Goal: Check status: Check status

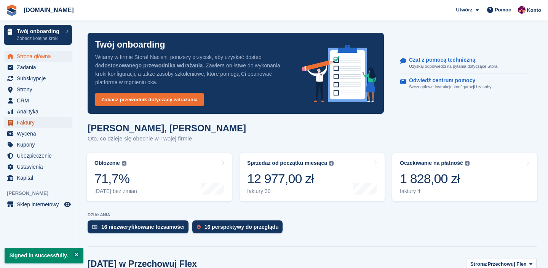
click at [33, 120] on span "Faktury" at bounding box center [40, 122] width 46 height 11
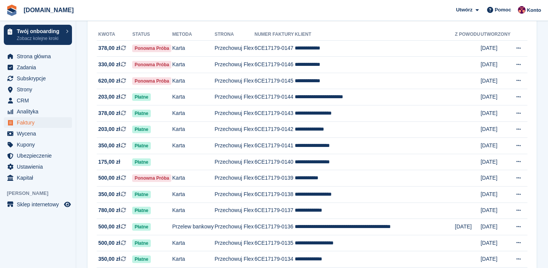
scroll to position [84, 0]
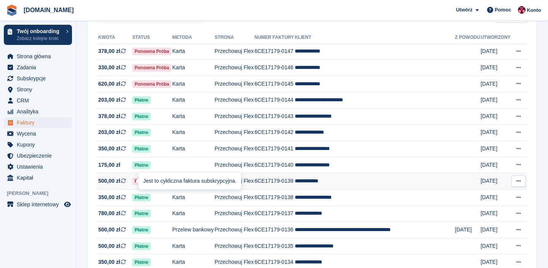
click at [125, 182] on icon at bounding box center [123, 180] width 5 height 5
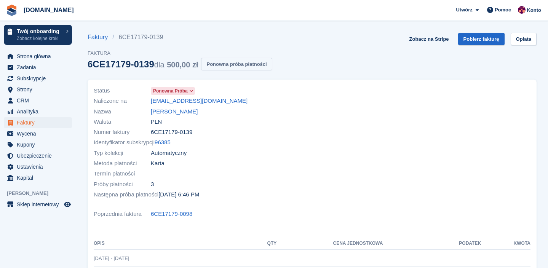
click at [225, 62] on button "Ponowna próba płatności" at bounding box center [236, 64] width 71 height 13
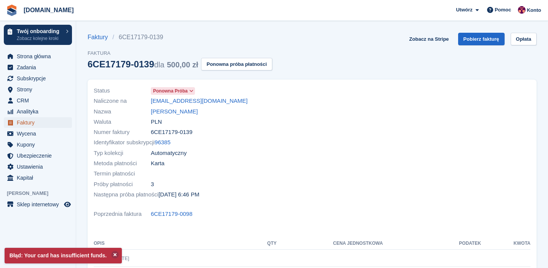
click at [27, 122] on span "Faktury" at bounding box center [40, 122] width 46 height 11
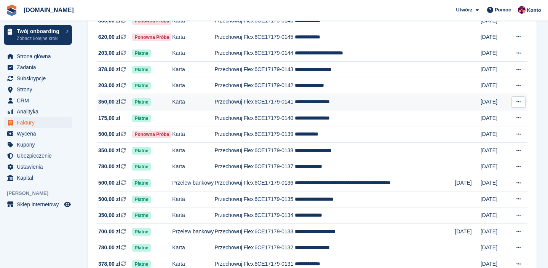
scroll to position [124, 0]
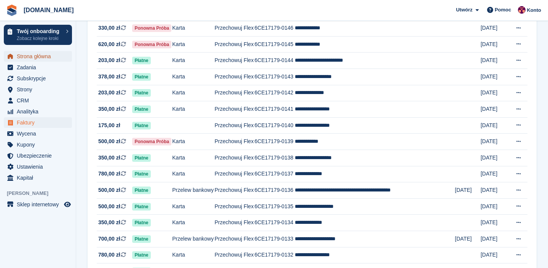
click at [19, 53] on span "Strona główna" at bounding box center [40, 56] width 46 height 11
